Goal: Task Accomplishment & Management: Manage account settings

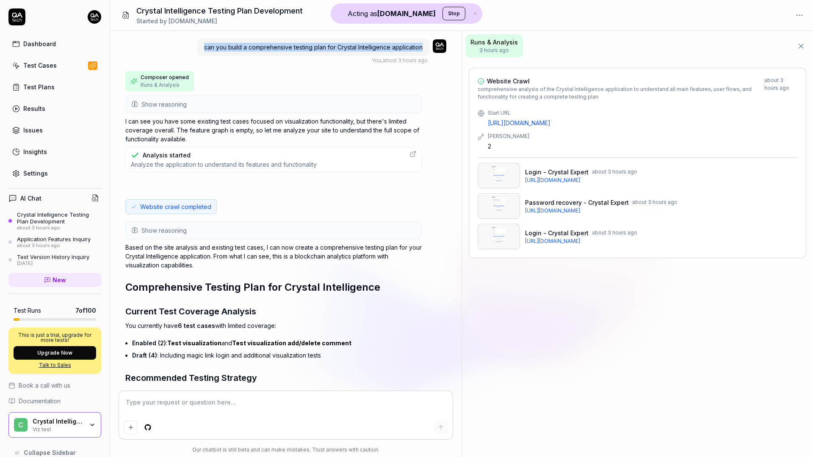
scroll to position [1457, 0]
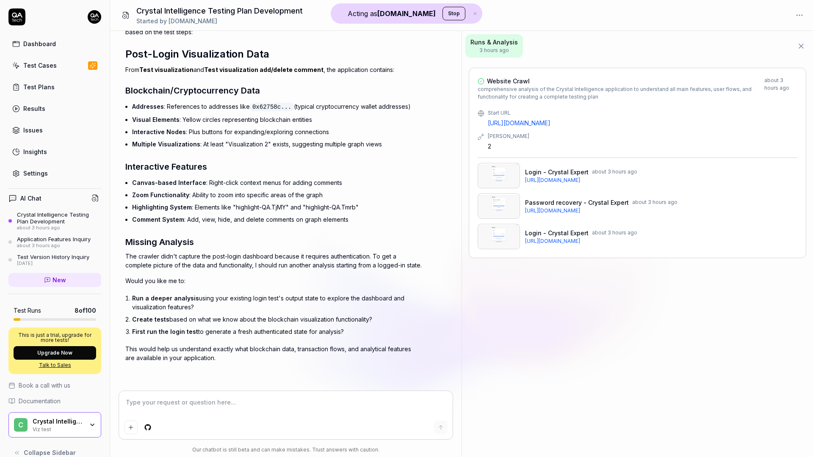
type textarea "*"
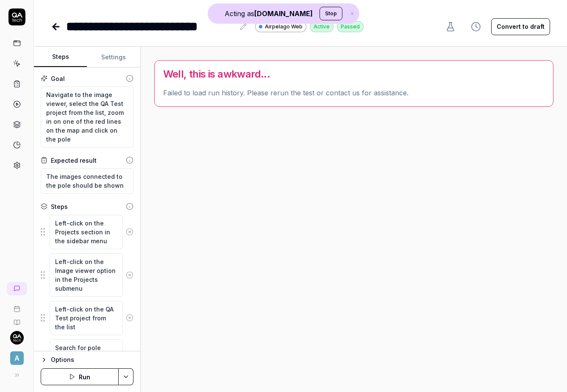
type textarea "*"
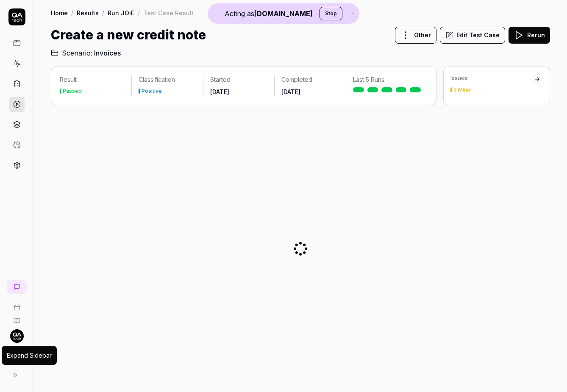
click at [15, 375] on icon at bounding box center [15, 374] width 7 height 7
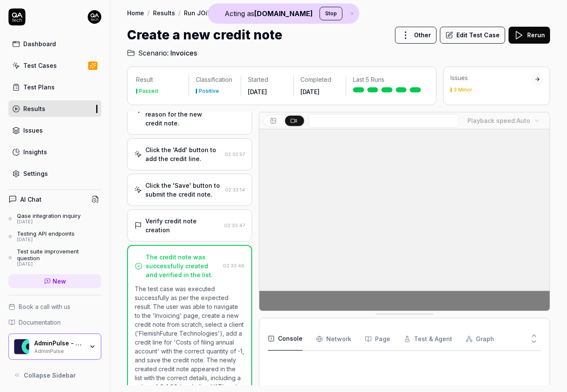
scroll to position [344, 0]
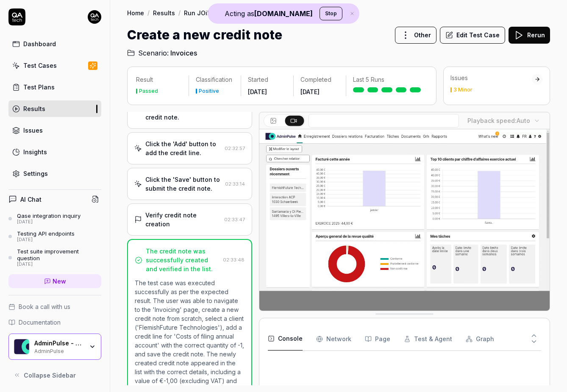
click at [37, 171] on div "Settings" at bounding box center [35, 173] width 25 height 9
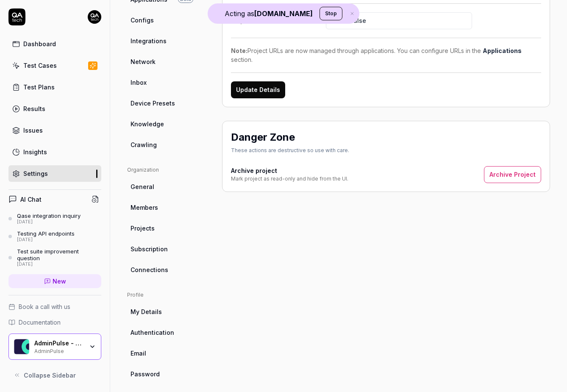
scroll to position [110, 0]
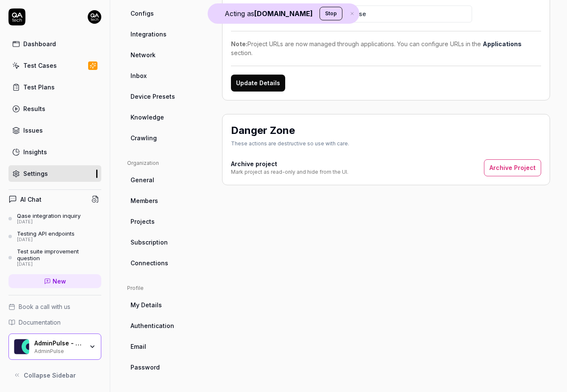
click at [165, 185] on link "General" at bounding box center [167, 180] width 81 height 16
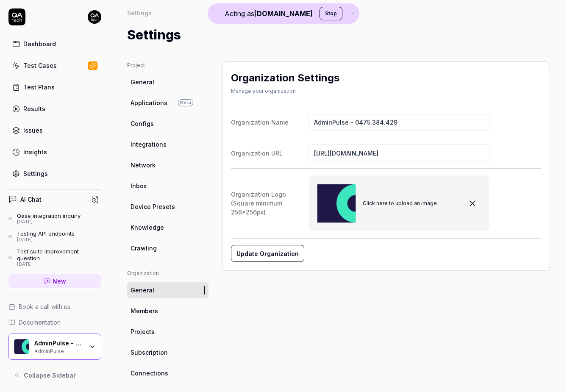
click at [319, 12] on button "Stop" at bounding box center [330, 14] width 23 height 14
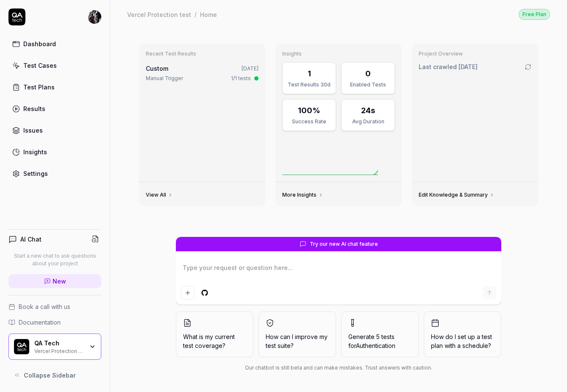
click at [61, 350] on div "Vercel Protection test" at bounding box center [58, 350] width 49 height 7
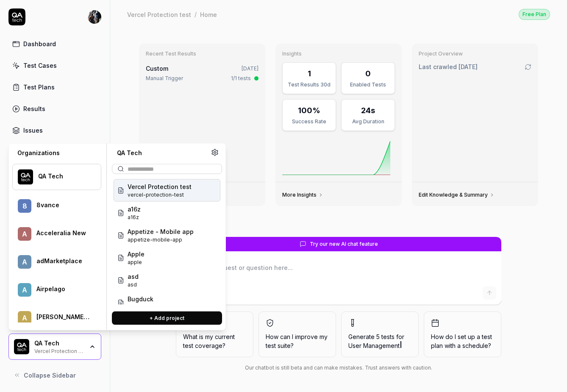
scroll to position [157, 0]
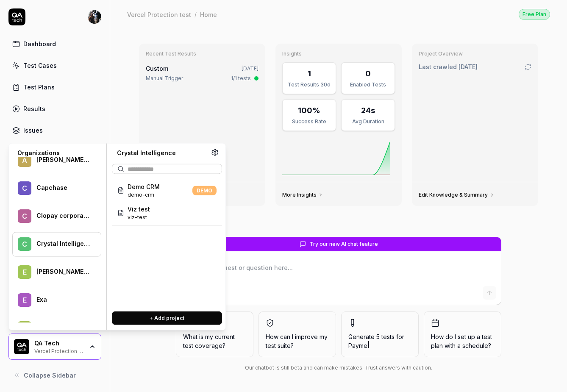
click at [39, 245] on div "C Crystal Intelligence" at bounding box center [56, 244] width 89 height 25
click at [153, 213] on div "Viz test viz-test" at bounding box center [167, 213] width 107 height 22
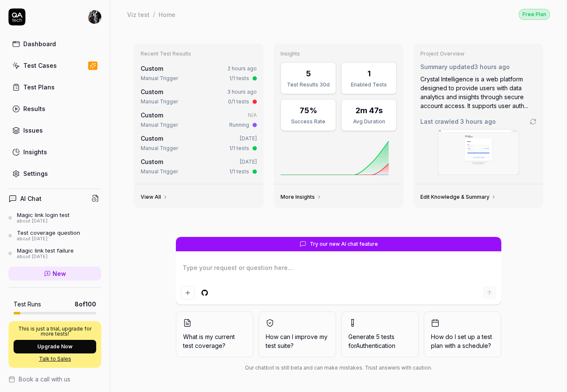
click at [37, 174] on div "Settings" at bounding box center [35, 173] width 25 height 9
type textarea "*"
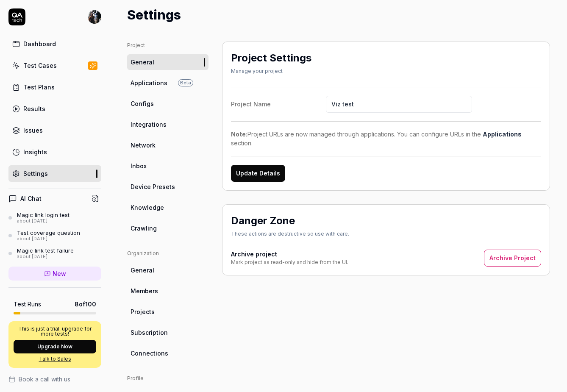
scroll to position [28, 0]
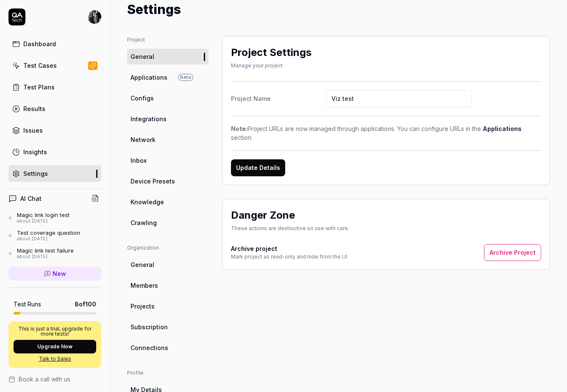
click at [155, 281] on span "Members" at bounding box center [144, 285] width 28 height 9
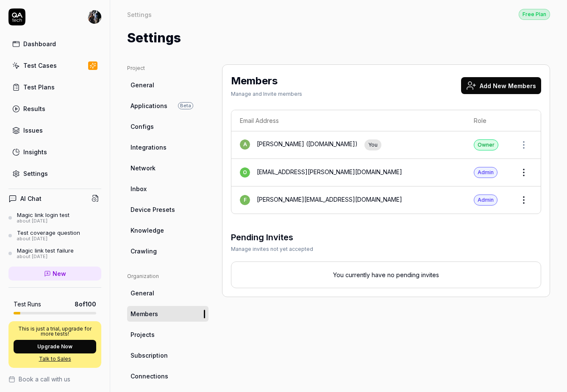
click at [522, 201] on html "Dashboard Test Cases Test Plans Results Issues Insights Settings AI Chat Magic …" at bounding box center [283, 196] width 567 height 392
click at [510, 238] on span "Transfer Ownership" at bounding box center [514, 237] width 59 height 9
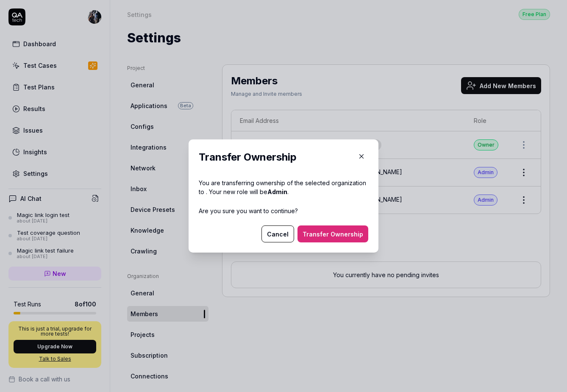
click at [352, 235] on button "Transfer Ownership" at bounding box center [332, 233] width 71 height 17
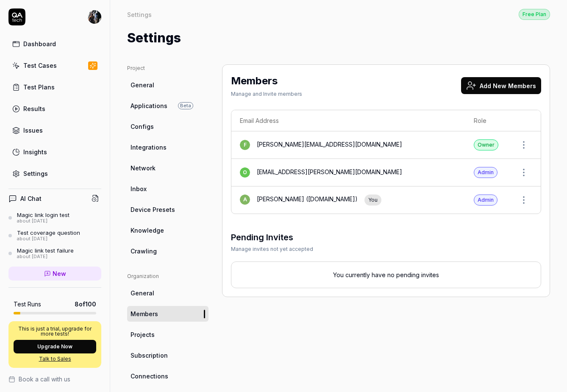
click at [507, 83] on button "Add New Members" at bounding box center [501, 85] width 80 height 17
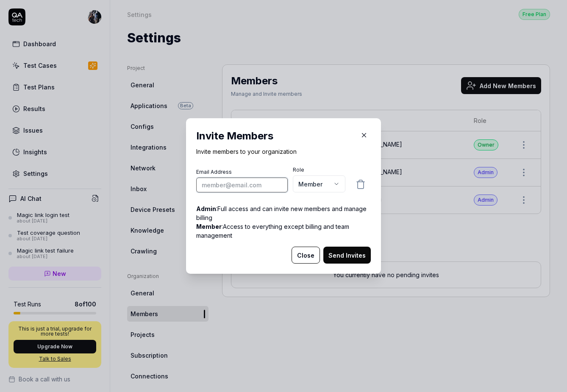
paste input "[EMAIL_ADDRESS][DOMAIN_NAME]"
type input "[EMAIL_ADDRESS][DOMAIN_NAME]"
click at [354, 255] on button "Send Invites" at bounding box center [346, 255] width 47 height 17
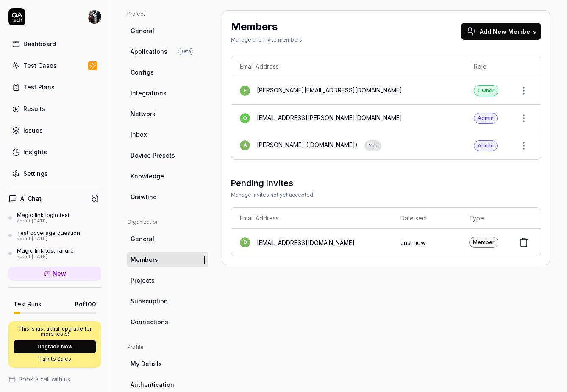
scroll to position [57, 0]
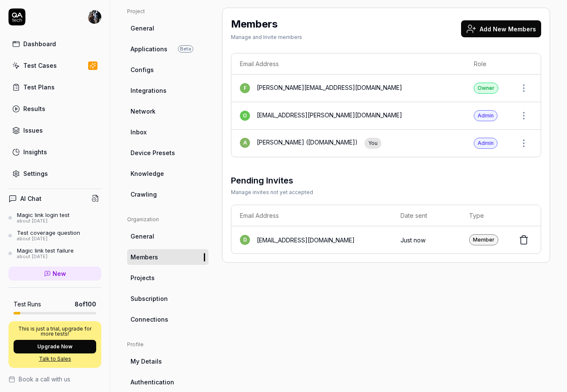
click at [145, 296] on span "Subscription" at bounding box center [148, 298] width 37 height 9
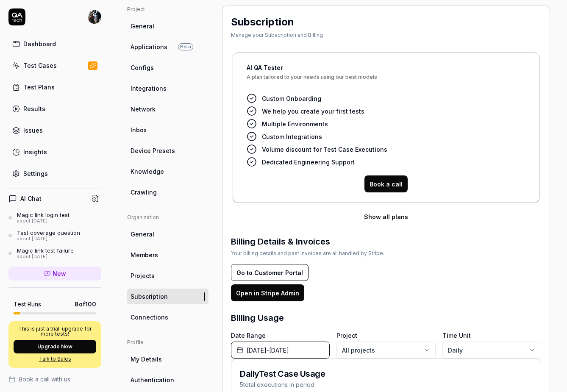
scroll to position [60, 0]
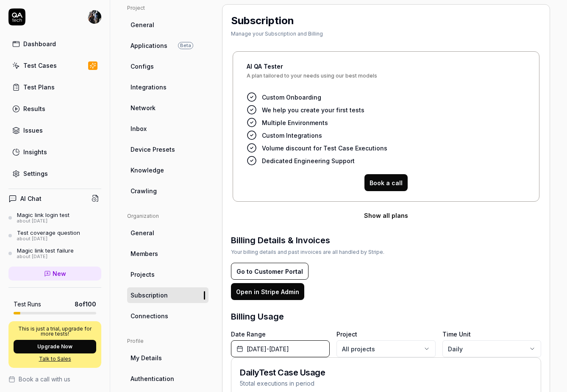
click at [378, 215] on button "Show all plans" at bounding box center [386, 215] width 310 height 17
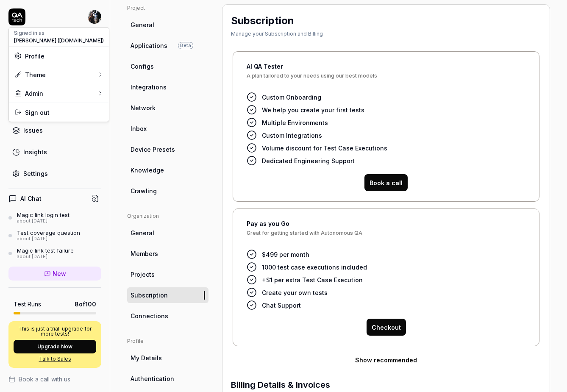
click at [95, 21] on html "Dashboard Test Cases Test Plans Results Issues Insights Settings AI Chat Magic …" at bounding box center [283, 196] width 567 height 392
click at [52, 55] on span "Profile" at bounding box center [59, 56] width 90 height 9
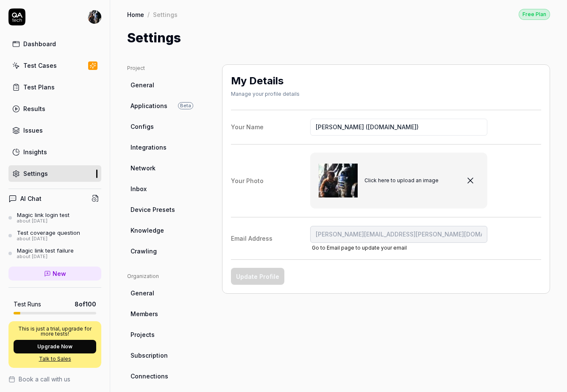
scroll to position [72, 0]
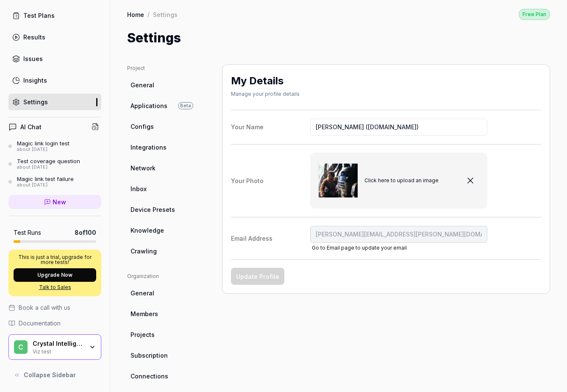
click at [82, 345] on div "Crystal Intelligence" at bounding box center [58, 344] width 51 height 8
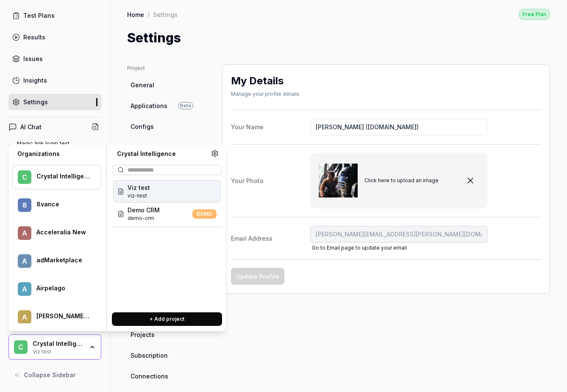
scroll to position [403, 0]
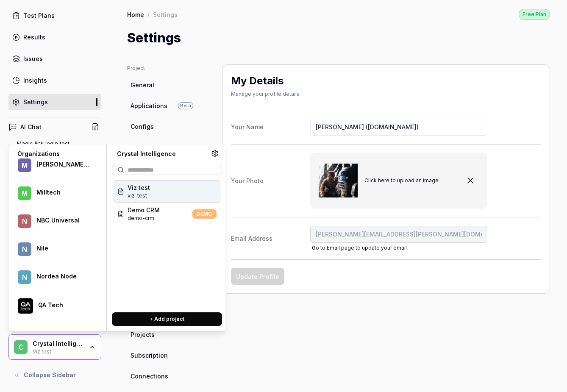
click at [44, 246] on div "N Nile" at bounding box center [56, 249] width 89 height 25
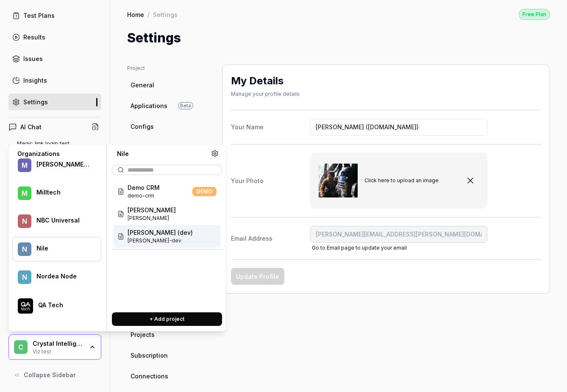
click at [161, 243] on span "[PERSON_NAME]-dev" at bounding box center [160, 241] width 65 height 8
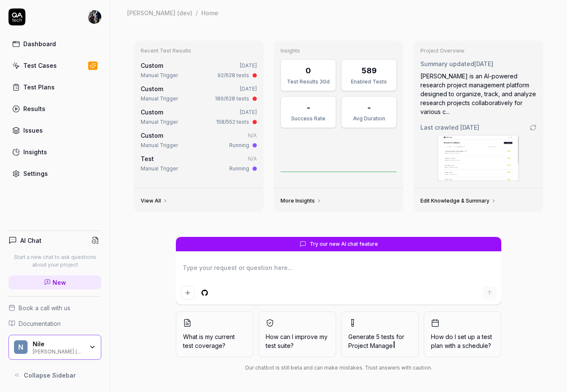
click at [84, 347] on div "[PERSON_NAME] (dev)" at bounding box center [61, 347] width 56 height 14
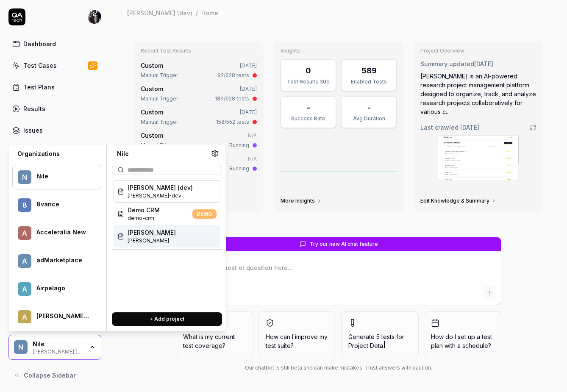
click at [161, 246] on div "[PERSON_NAME] [PERSON_NAME]" at bounding box center [167, 236] width 107 height 22
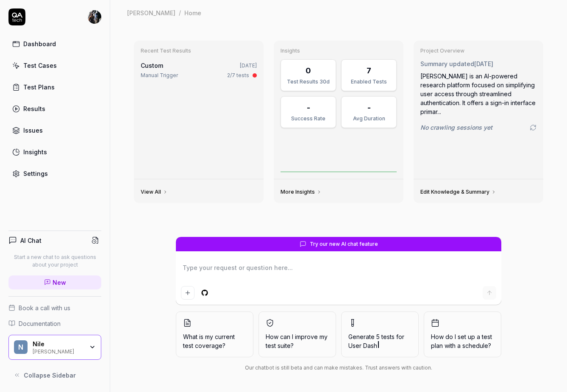
click at [50, 157] on link "Insights" at bounding box center [54, 152] width 93 height 17
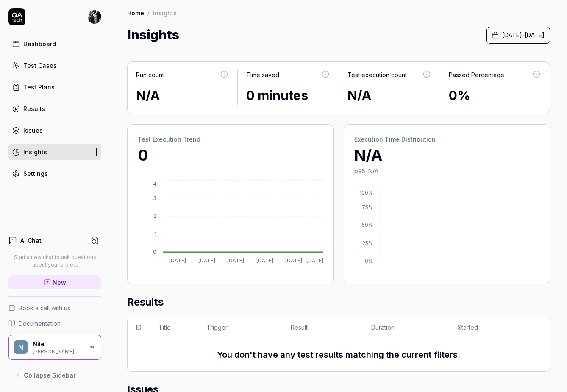
click at [68, 351] on div "[PERSON_NAME]" at bounding box center [58, 350] width 51 height 7
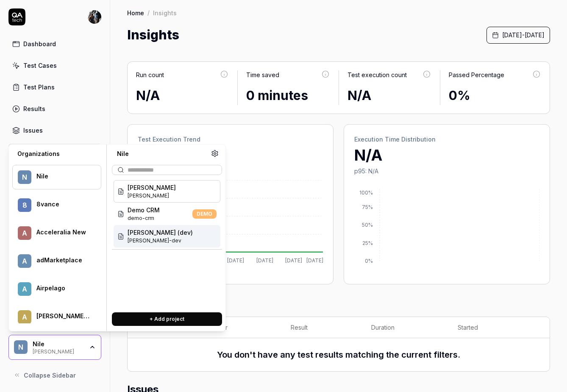
click at [155, 239] on span "[PERSON_NAME]-dev" at bounding box center [160, 241] width 65 height 8
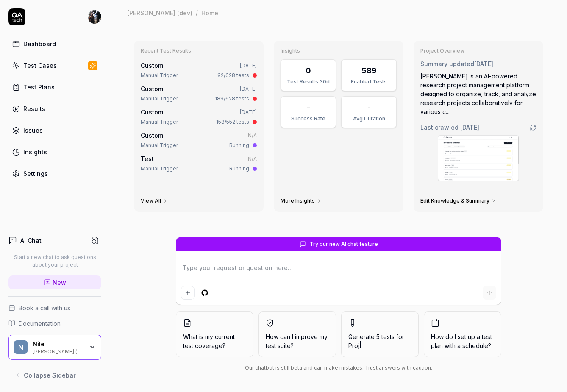
click at [53, 152] on link "Insights" at bounding box center [54, 152] width 93 height 17
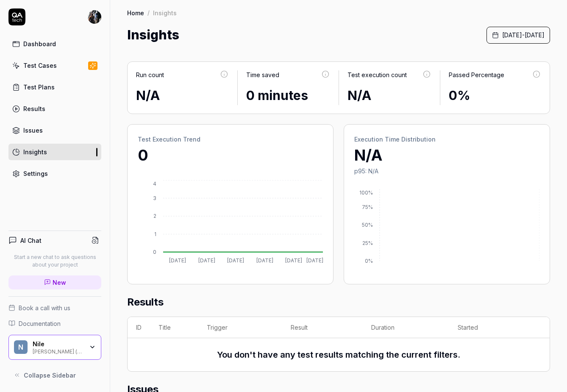
click at [83, 341] on div "Nile" at bounding box center [58, 344] width 51 height 8
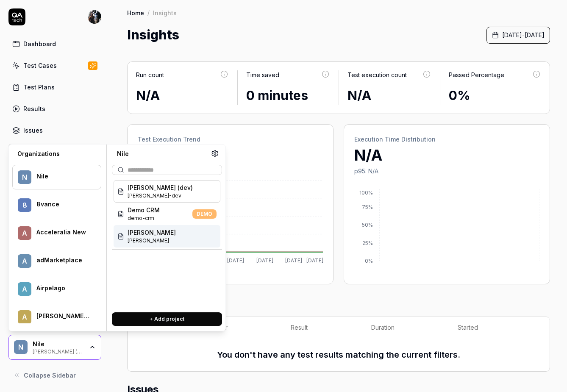
click at [155, 234] on div "[PERSON_NAME] [PERSON_NAME]" at bounding box center [167, 236] width 107 height 22
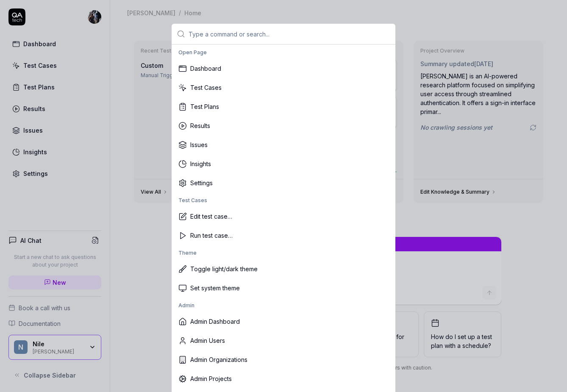
scroll to position [4, 0]
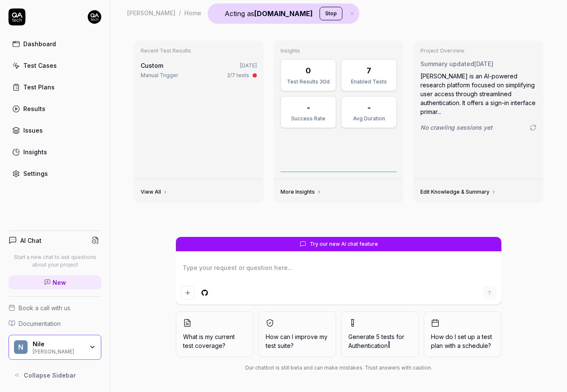
click at [85, 343] on div "[PERSON_NAME]" at bounding box center [61, 347] width 56 height 14
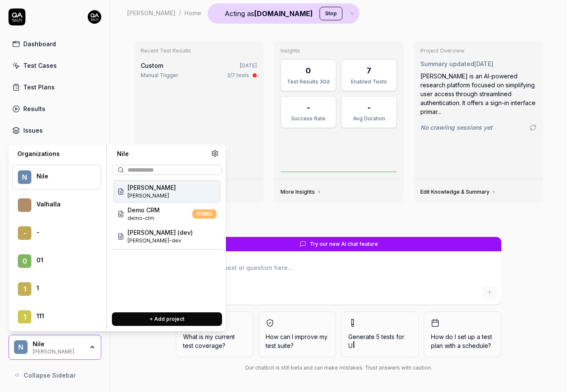
click at [386, 211] on div "Recent Test Results Custom [DATE] Manual Trigger 2/7 tests View All Insights 0 …" at bounding box center [338, 135] width 423 height 203
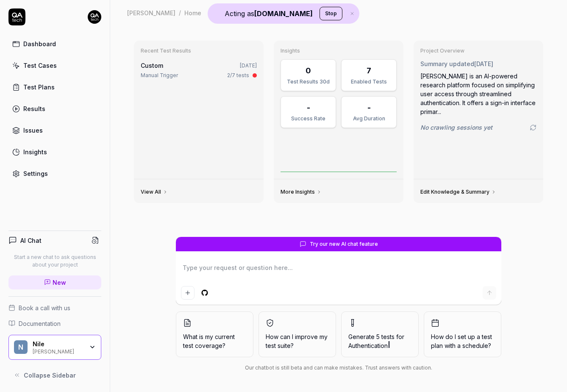
click at [83, 347] on div "[PERSON_NAME]" at bounding box center [61, 347] width 56 height 14
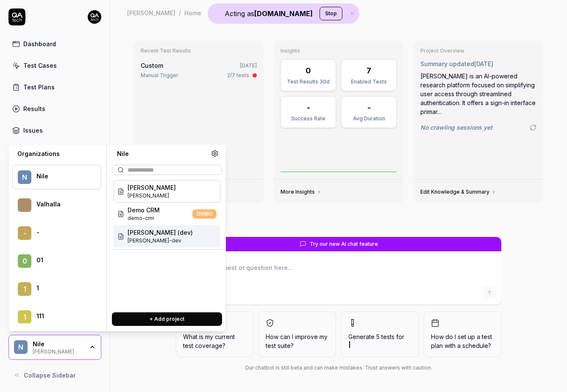
click at [167, 237] on div "[PERSON_NAME] (dev) [PERSON_NAME]" at bounding box center [167, 236] width 107 height 22
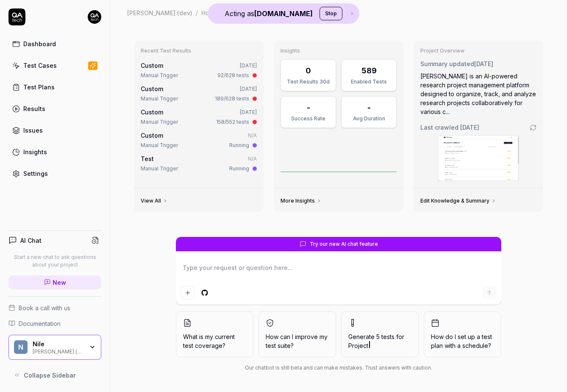
click at [160, 197] on div "View All" at bounding box center [199, 200] width 130 height 24
click at [160, 197] on link "View All" at bounding box center [154, 200] width 27 height 7
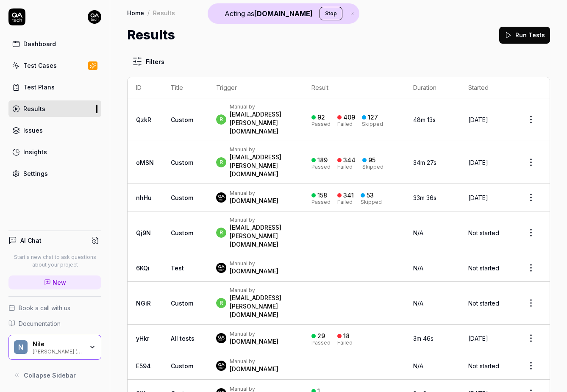
click at [55, 347] on div "[PERSON_NAME] (dev)" at bounding box center [58, 350] width 51 height 7
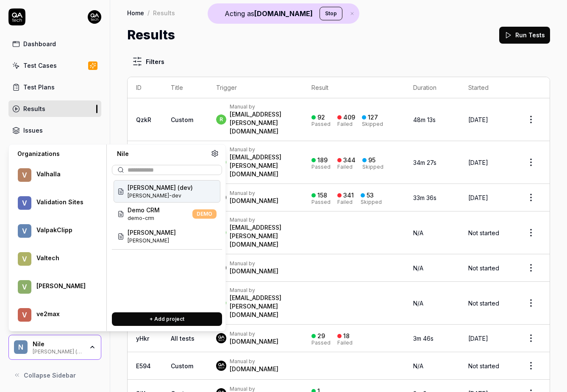
scroll to position [41041, 0]
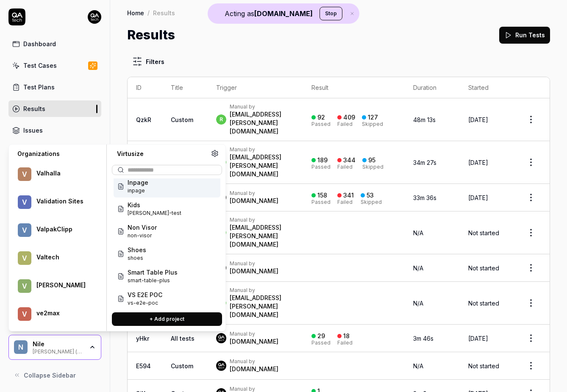
scroll to position [79, 0]
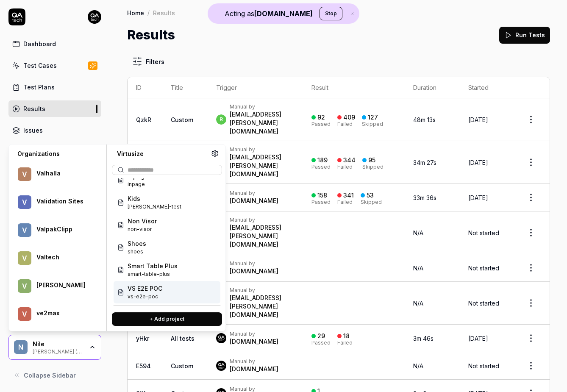
click at [166, 289] on div "VS E2E POC vs-e2e-poc" at bounding box center [167, 292] width 107 height 22
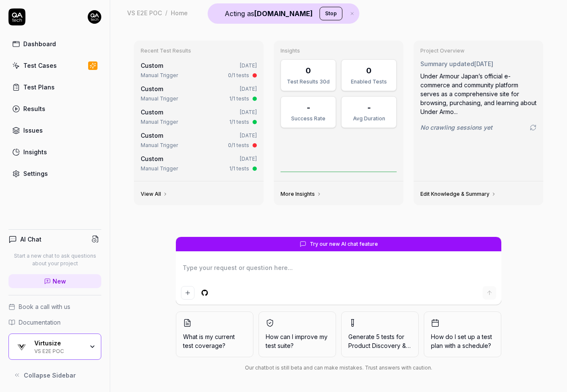
click at [87, 346] on div "Virtusize VS E2E POC" at bounding box center [61, 346] width 55 height 14
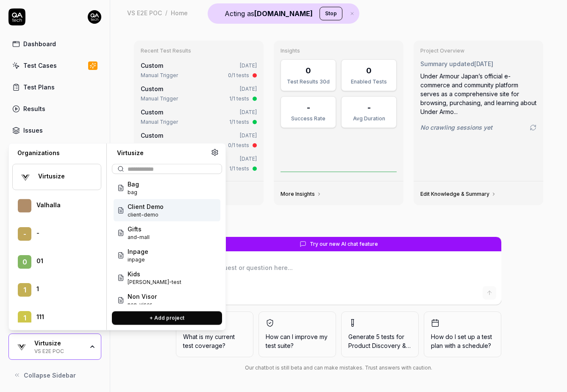
scroll to position [79, 0]
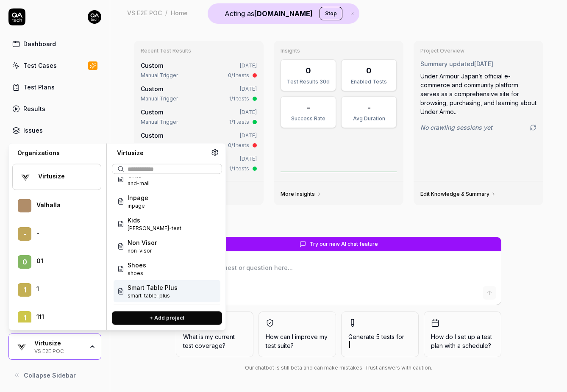
click at [165, 290] on span "Smart Table Plus" at bounding box center [153, 287] width 50 height 9
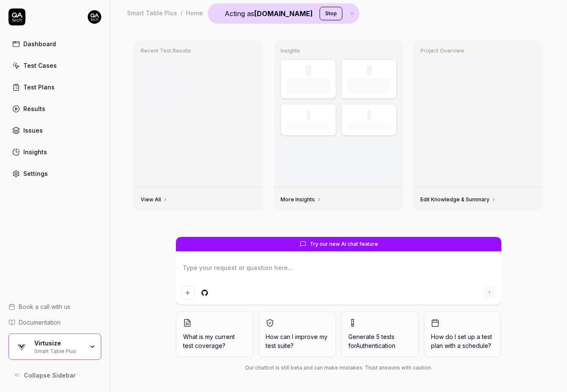
click at [78, 342] on div "Virtusize" at bounding box center [58, 343] width 49 height 8
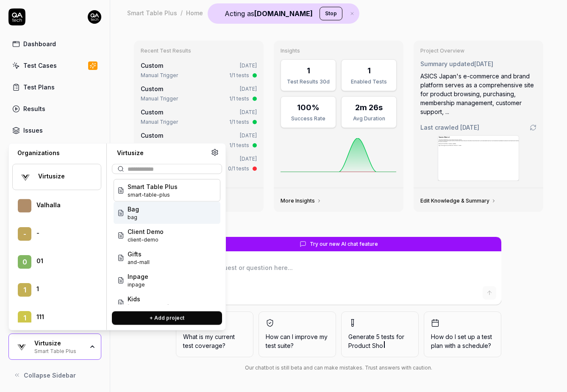
click at [164, 218] on div "Bag bag" at bounding box center [167, 213] width 107 height 22
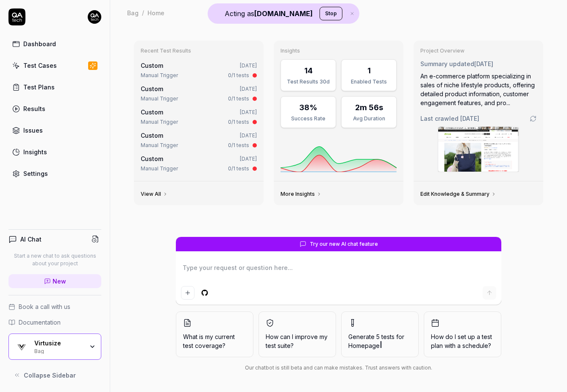
click at [54, 112] on link "Results" at bounding box center [54, 108] width 93 height 17
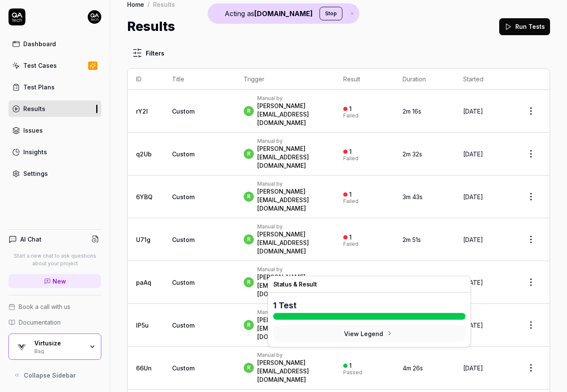
scroll to position [14, 0]
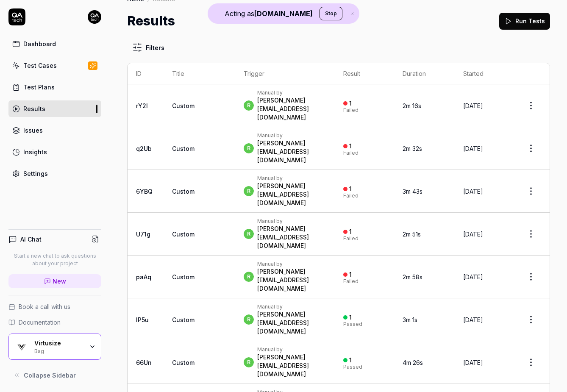
click at [43, 157] on link "Insights" at bounding box center [54, 152] width 93 height 17
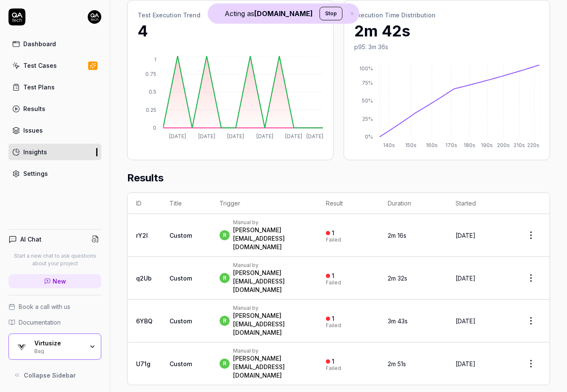
scroll to position [125, 0]
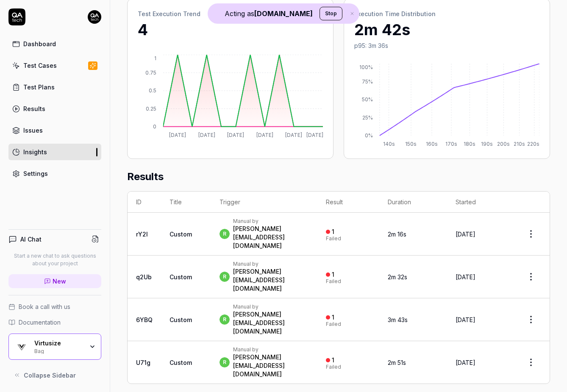
click at [80, 352] on div "Bag" at bounding box center [58, 350] width 49 height 7
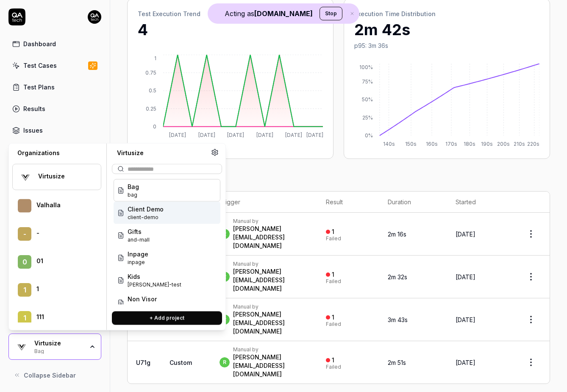
click at [177, 216] on div "Client Demo client-demo" at bounding box center [167, 213] width 107 height 22
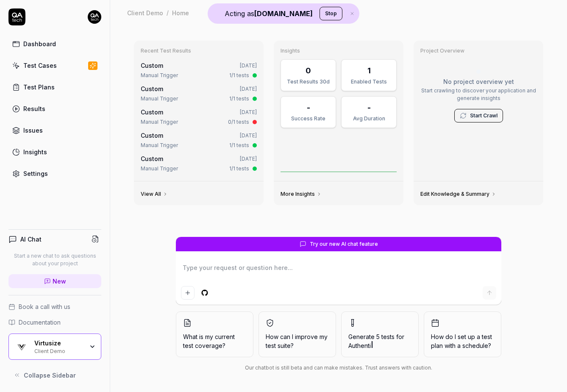
click at [81, 351] on div "Client Demo" at bounding box center [58, 350] width 49 height 7
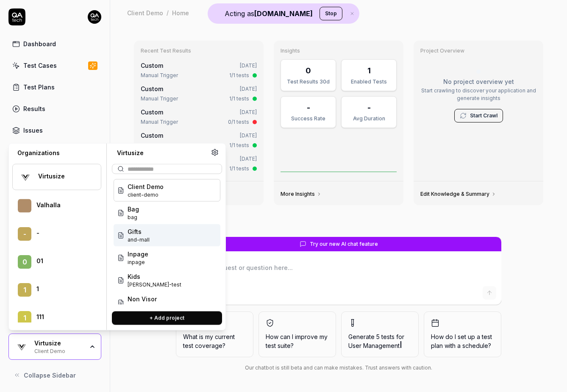
click at [166, 231] on div "Gifts and-mall" at bounding box center [167, 235] width 107 height 22
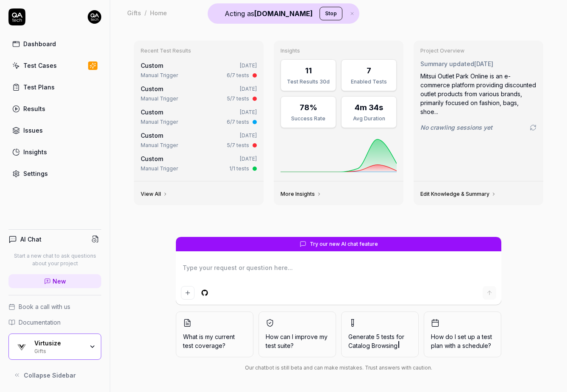
click at [90, 343] on icon "button" at bounding box center [92, 346] width 7 height 7
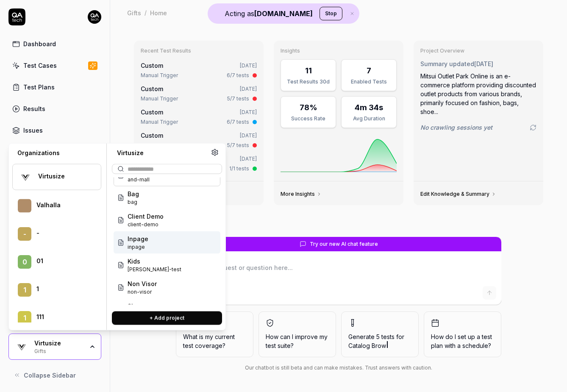
scroll to position [17, 0]
click at [155, 235] on div "Inpage inpage" at bounding box center [167, 241] width 107 height 22
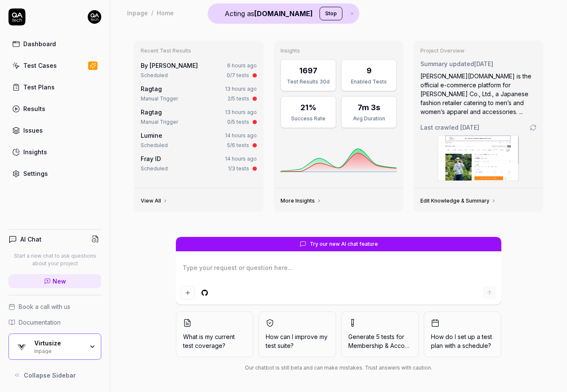
type textarea "*"
click at [42, 153] on div "Insights" at bounding box center [35, 151] width 24 height 9
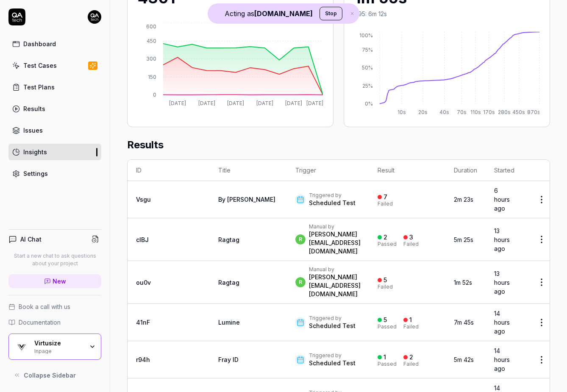
scroll to position [159, 0]
